Goal: Find specific fact

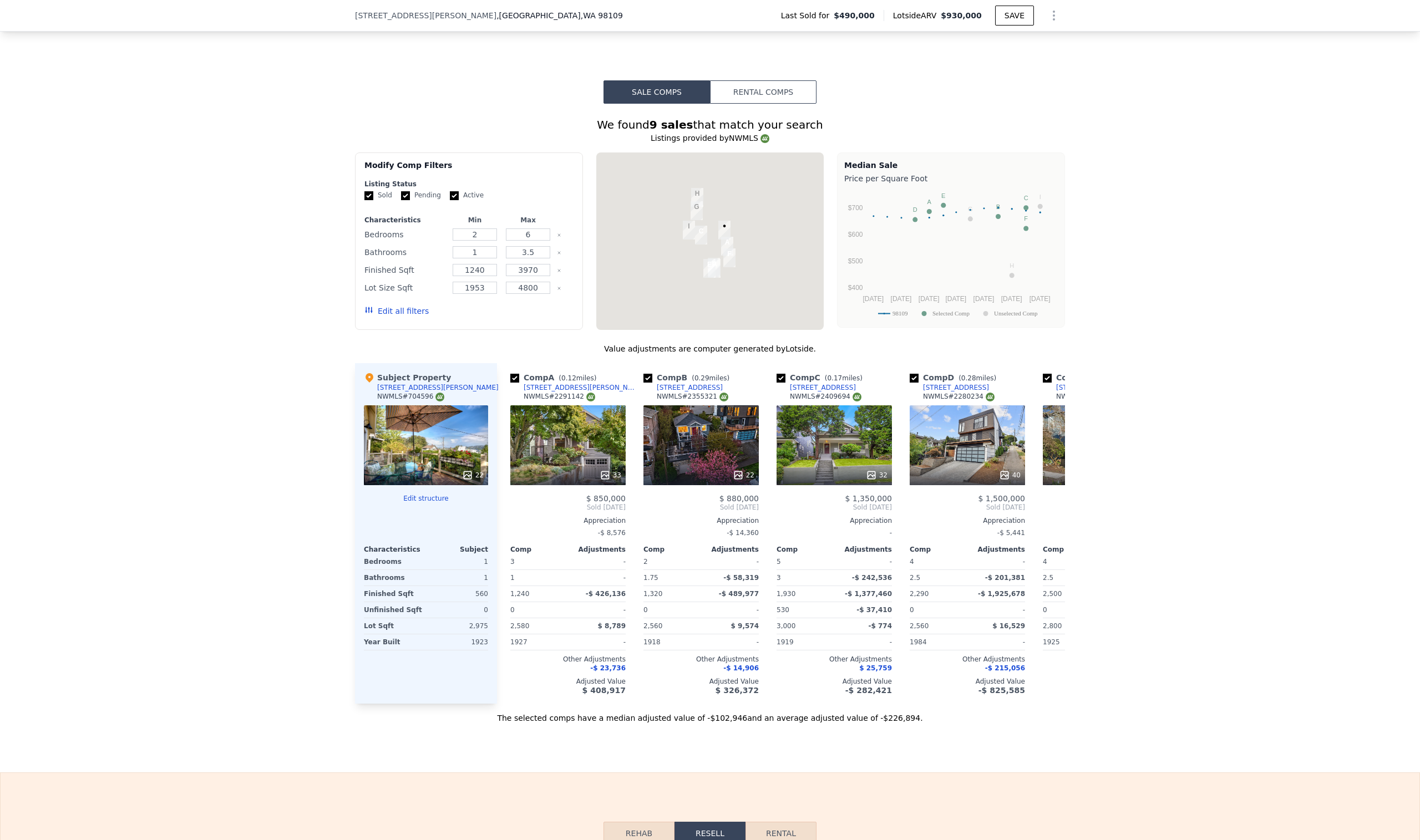
scroll to position [1062, 0]
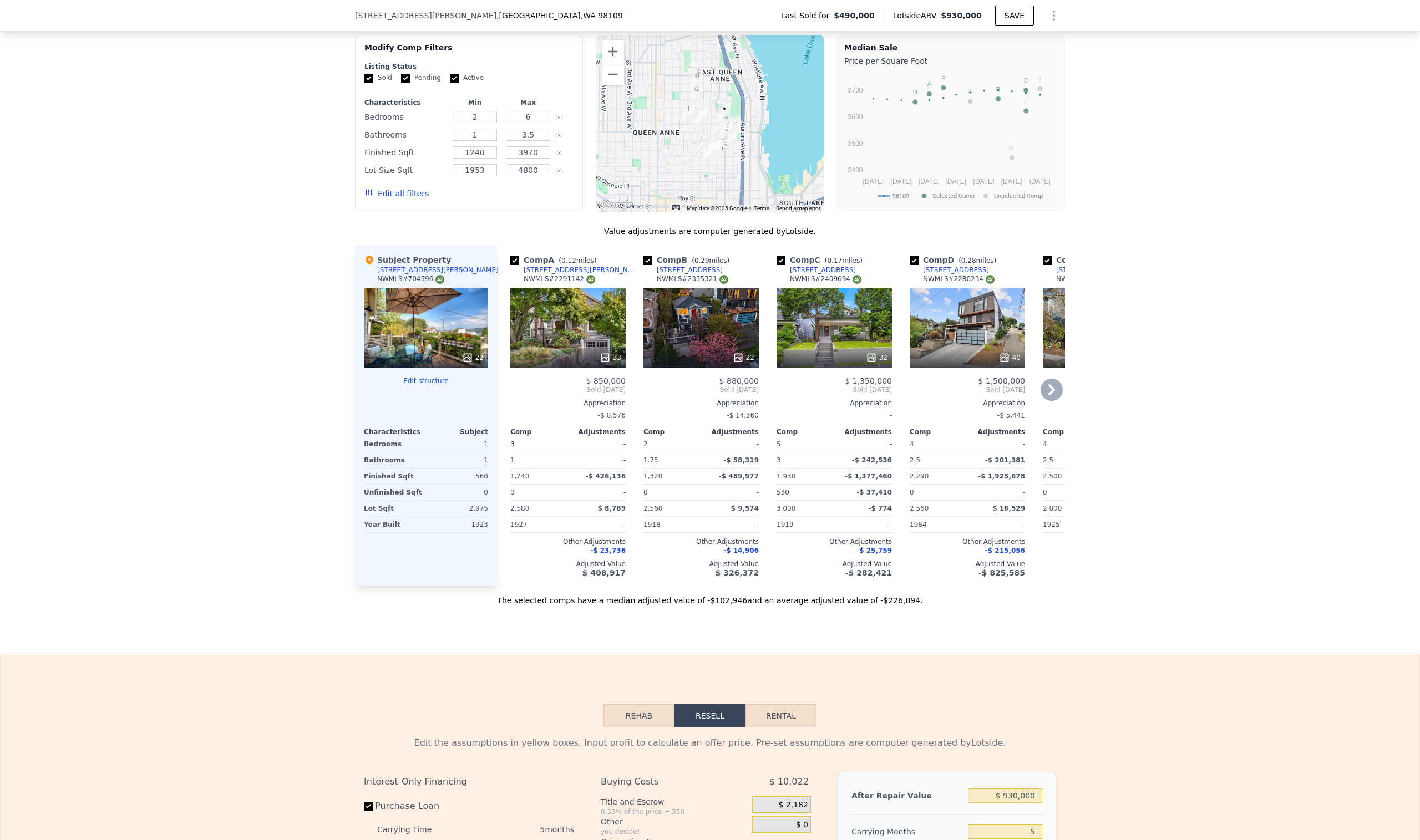
click at [551, 269] on div "[STREET_ADDRESS][PERSON_NAME]" at bounding box center [581, 269] width 115 height 9
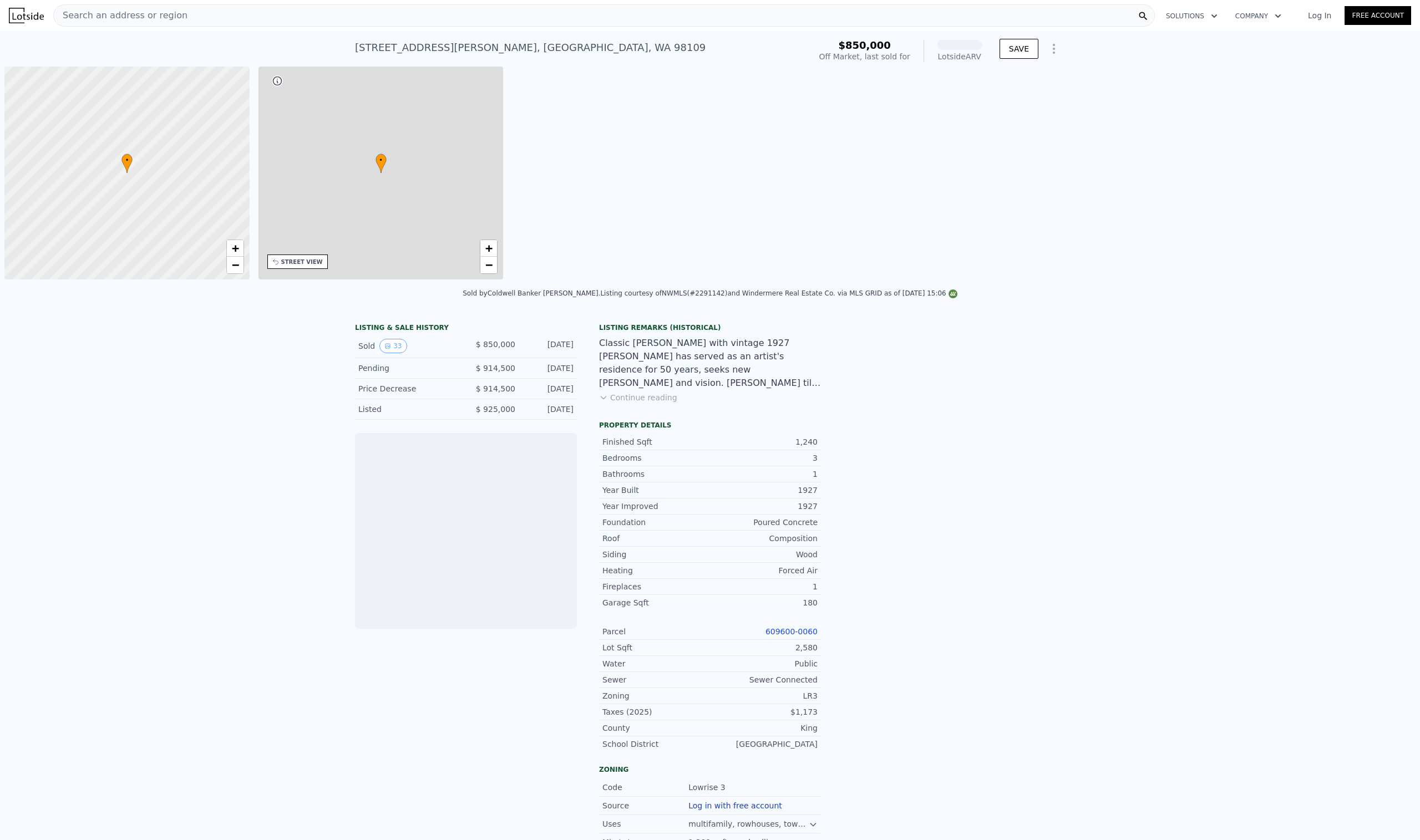
scroll to position [0, 5]
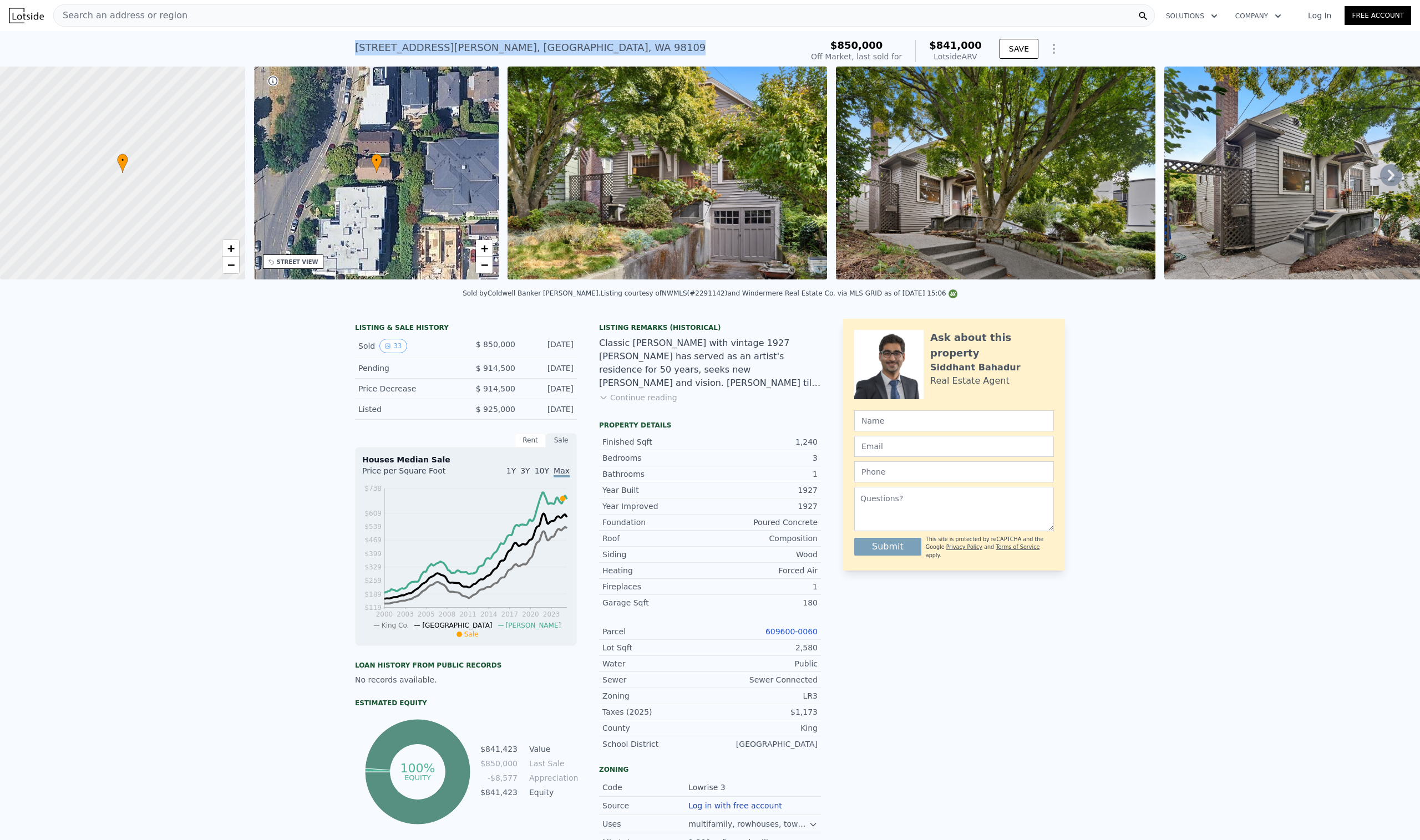
drag, startPoint x: 354, startPoint y: 44, endPoint x: 542, endPoint y: 47, distance: 188.0
click at [542, 47] on div "1412 Taylor Ave N , Seattle , WA 98109 Sold Jan 2025 for $850k (~ARV $841k )" at bounding box center [576, 51] width 443 height 31
copy div "1412 Taylor Ave N , Seattle , WA 98109"
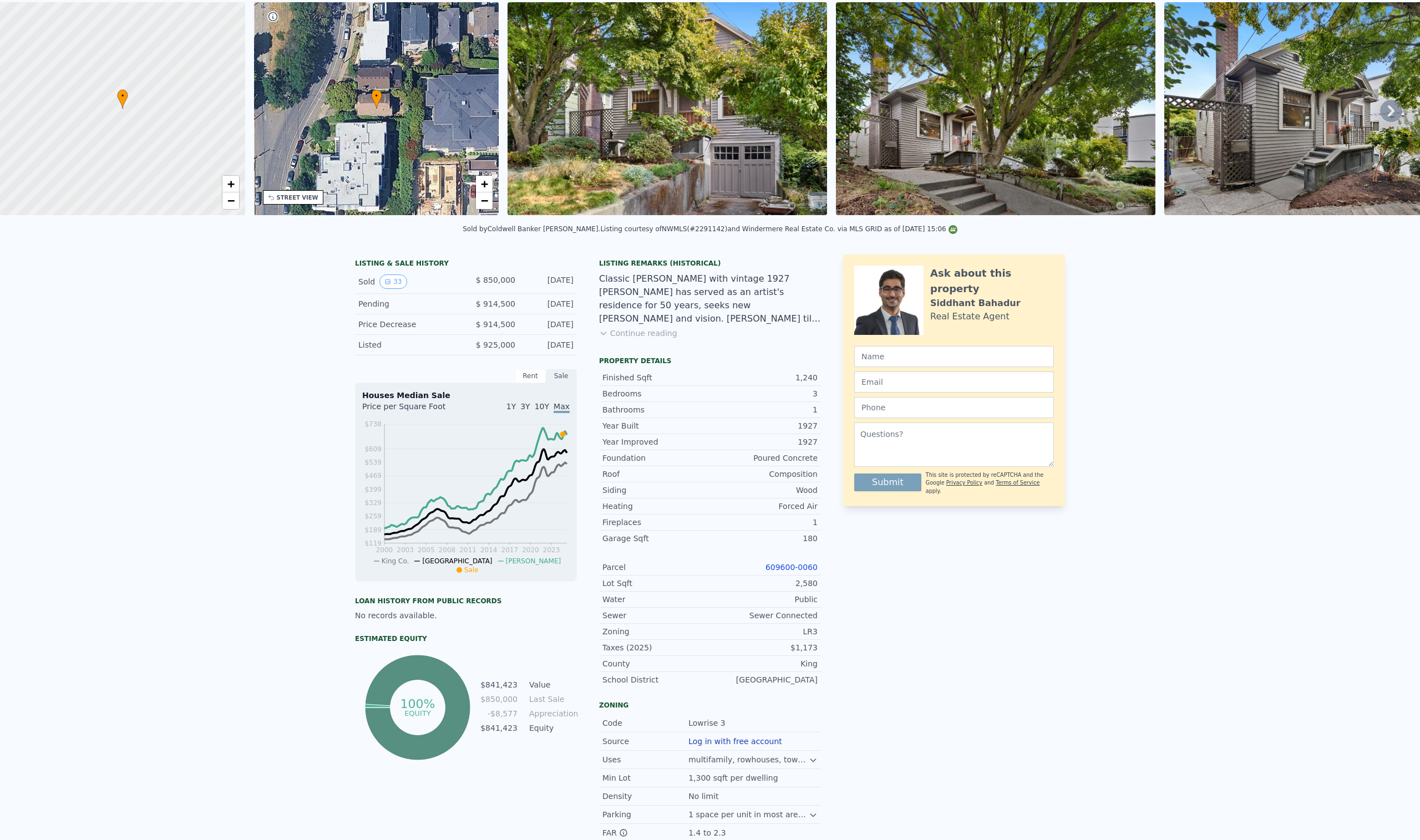
scroll to position [0, 0]
